Goal: Check status

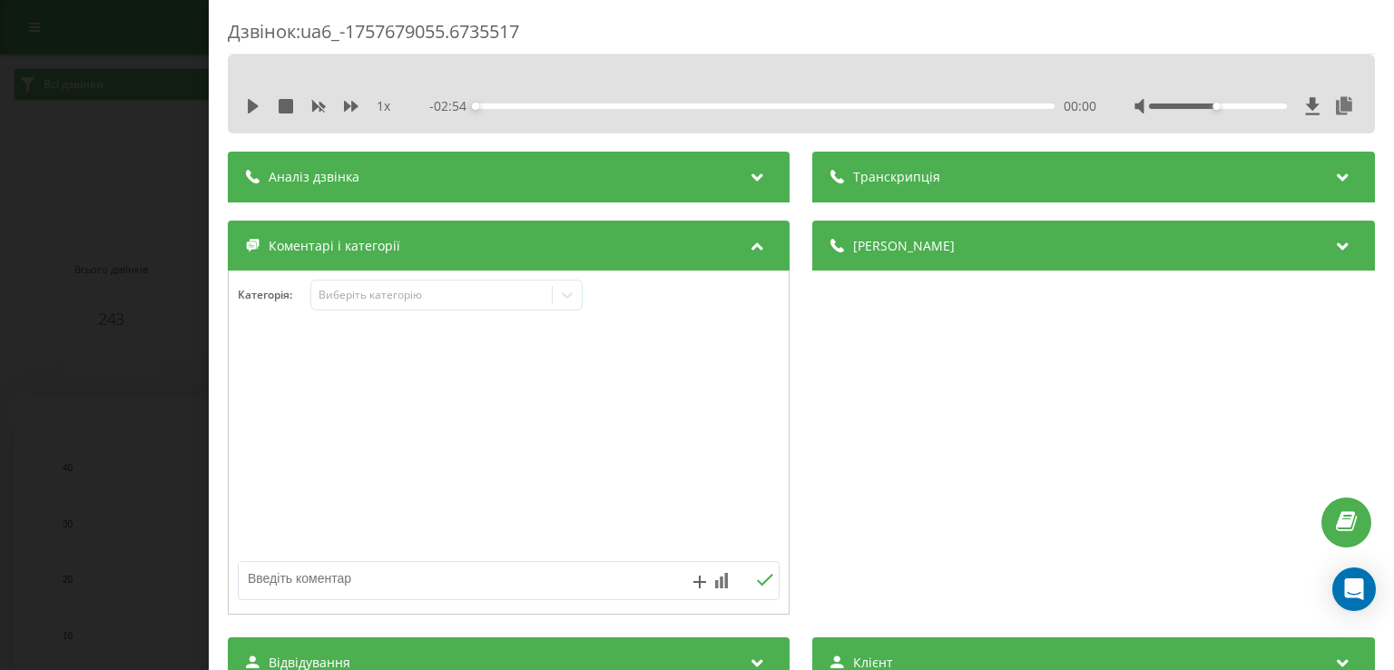
click at [146, 433] on div "Дзвінок : ua6_-1757679055.6735517 1 x - 02:54 00:00 00:00 Транскрипція Для AI-а…" at bounding box center [697, 335] width 1394 height 670
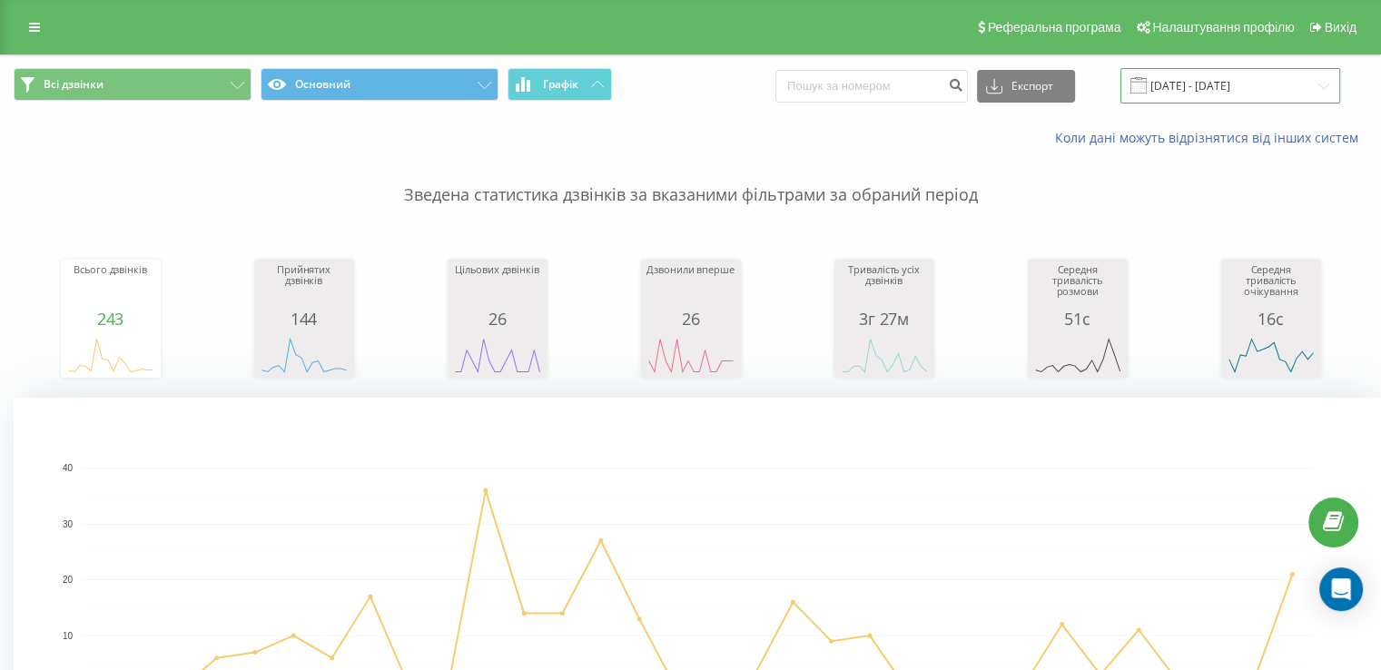
click at [1322, 80] on input "[DATE] - [DATE]" at bounding box center [1230, 85] width 220 height 35
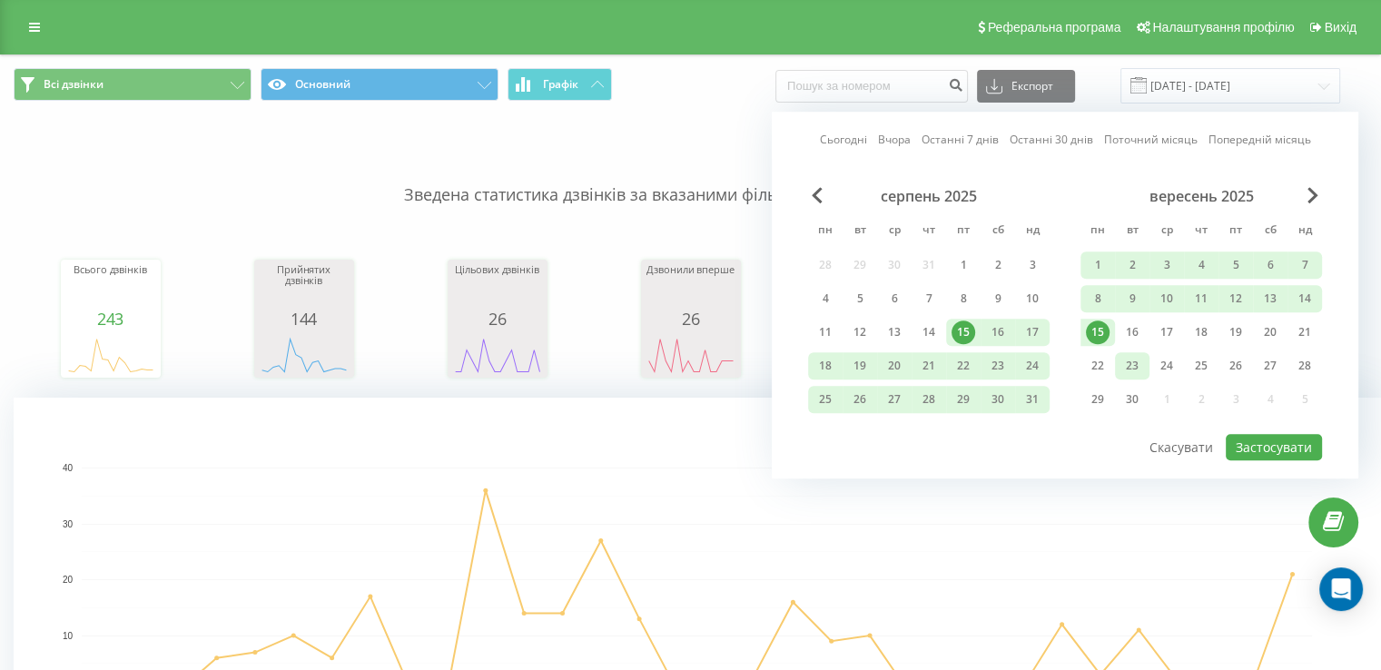
click at [1117, 363] on div "23" at bounding box center [1132, 365] width 34 height 27
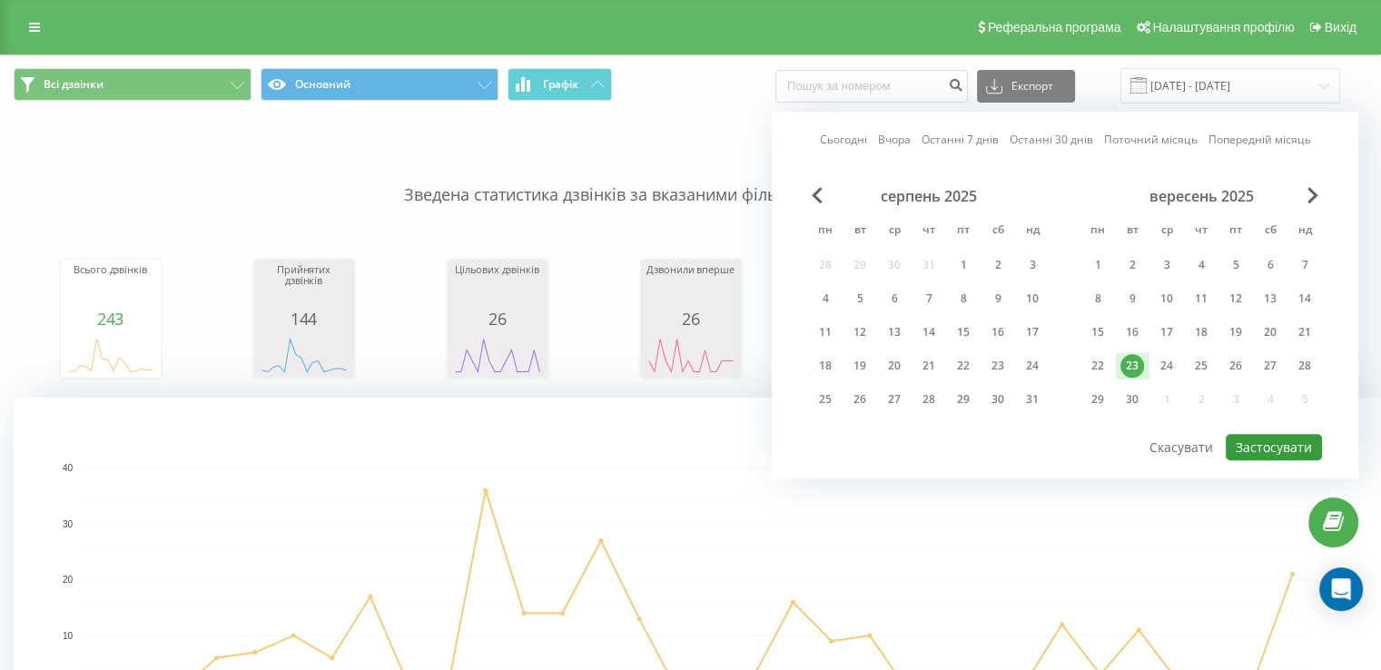
click at [1306, 437] on button "Застосувати" at bounding box center [1274, 447] width 96 height 26
type input "[DATE] - [DATE]"
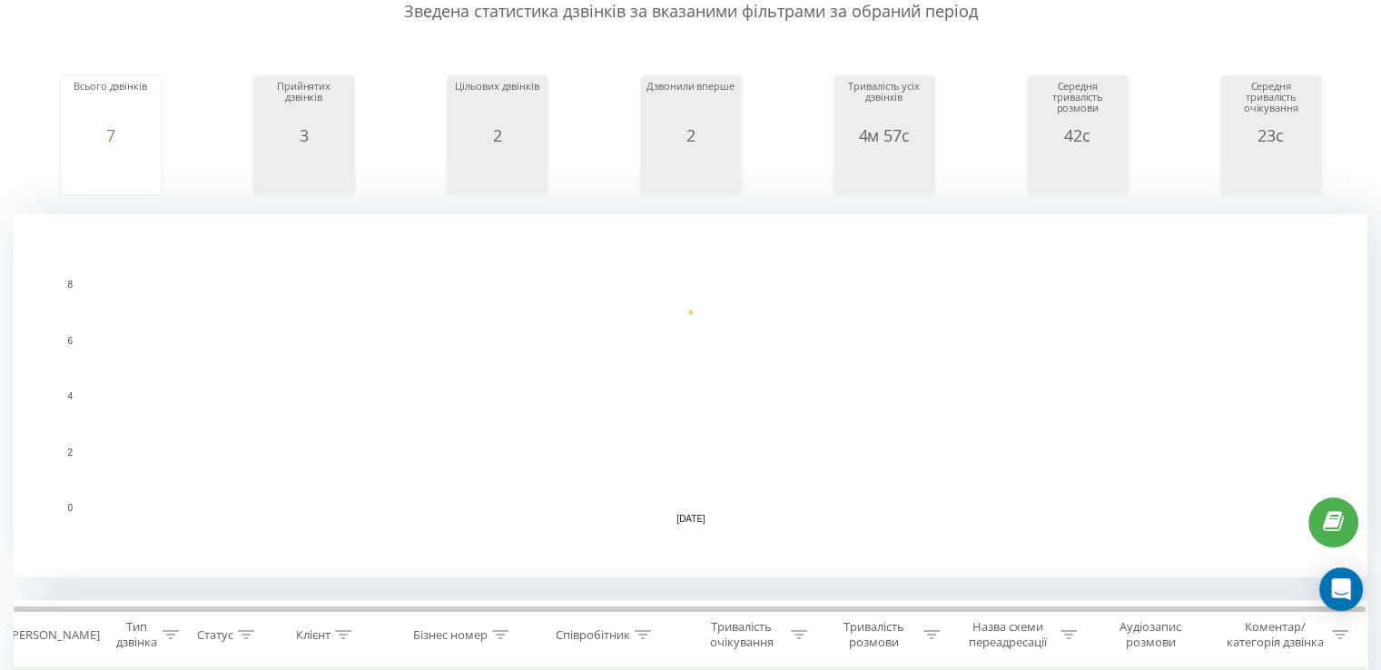
scroll to position [545, 0]
